Goal: Transaction & Acquisition: Subscribe to service/newsletter

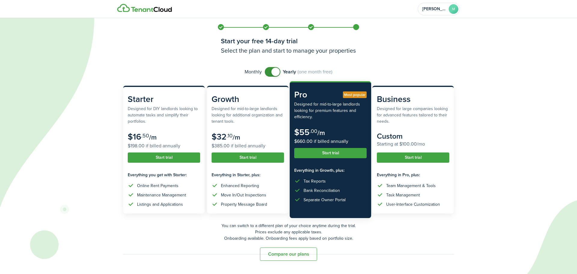
drag, startPoint x: 281, startPoint y: 255, endPoint x: 358, endPoint y: 234, distance: 79.7
click at [282, 255] on button "Compare our plans" at bounding box center [288, 253] width 57 height 13
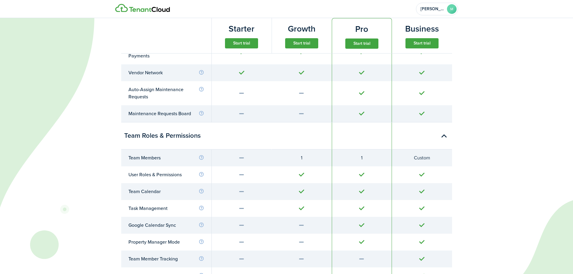
scroll to position [1623, 0]
click at [310, 45] on button "Start trial" at bounding box center [301, 43] width 33 height 10
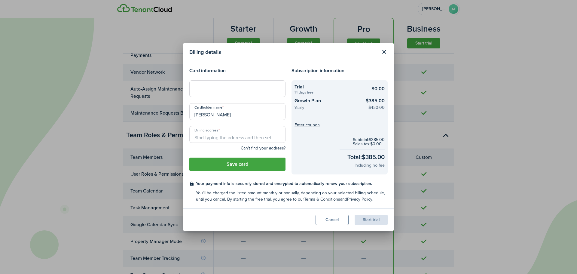
click at [324, 222] on button "Cancel" at bounding box center [332, 220] width 33 height 10
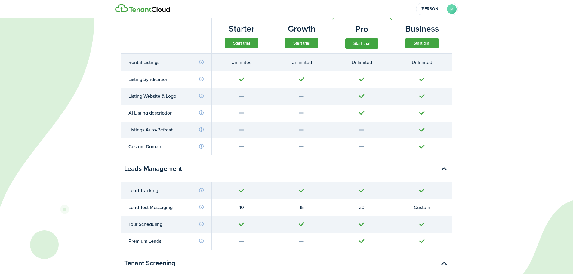
scroll to position [0, 0]
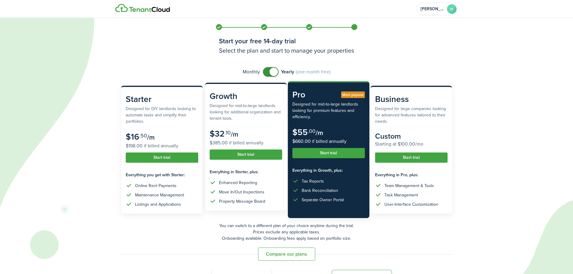
click at [241, 153] on button "Start trial" at bounding box center [246, 154] width 72 height 10
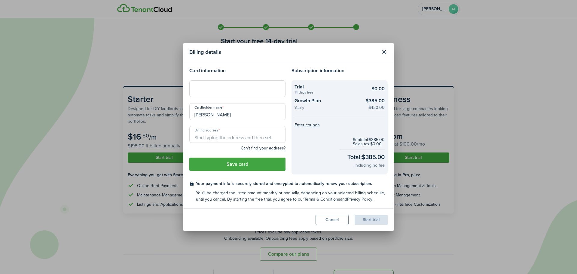
click at [237, 83] on div at bounding box center [237, 88] width 96 height 17
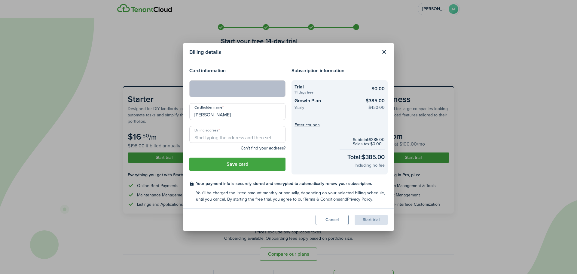
click at [240, 139] on input "Billing address" at bounding box center [237, 134] width 96 height 17
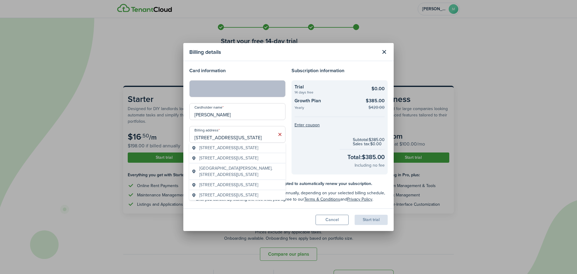
click at [238, 151] on span "2327 Rio Colorado Street, Rio Grande City, TX, USA" at bounding box center [228, 148] width 59 height 6
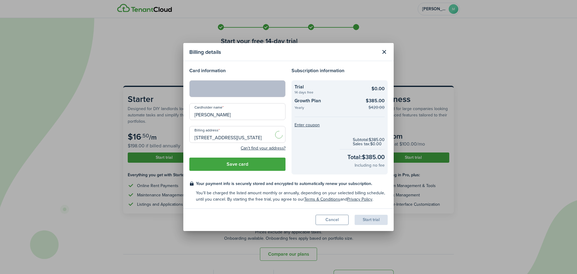
type input "2327 Rio Colorado St, Rio Grande City, TX 78582, USA"
click at [387, 49] on button "Close modal" at bounding box center [384, 52] width 10 height 10
